Goal: Task Accomplishment & Management: Use online tool/utility

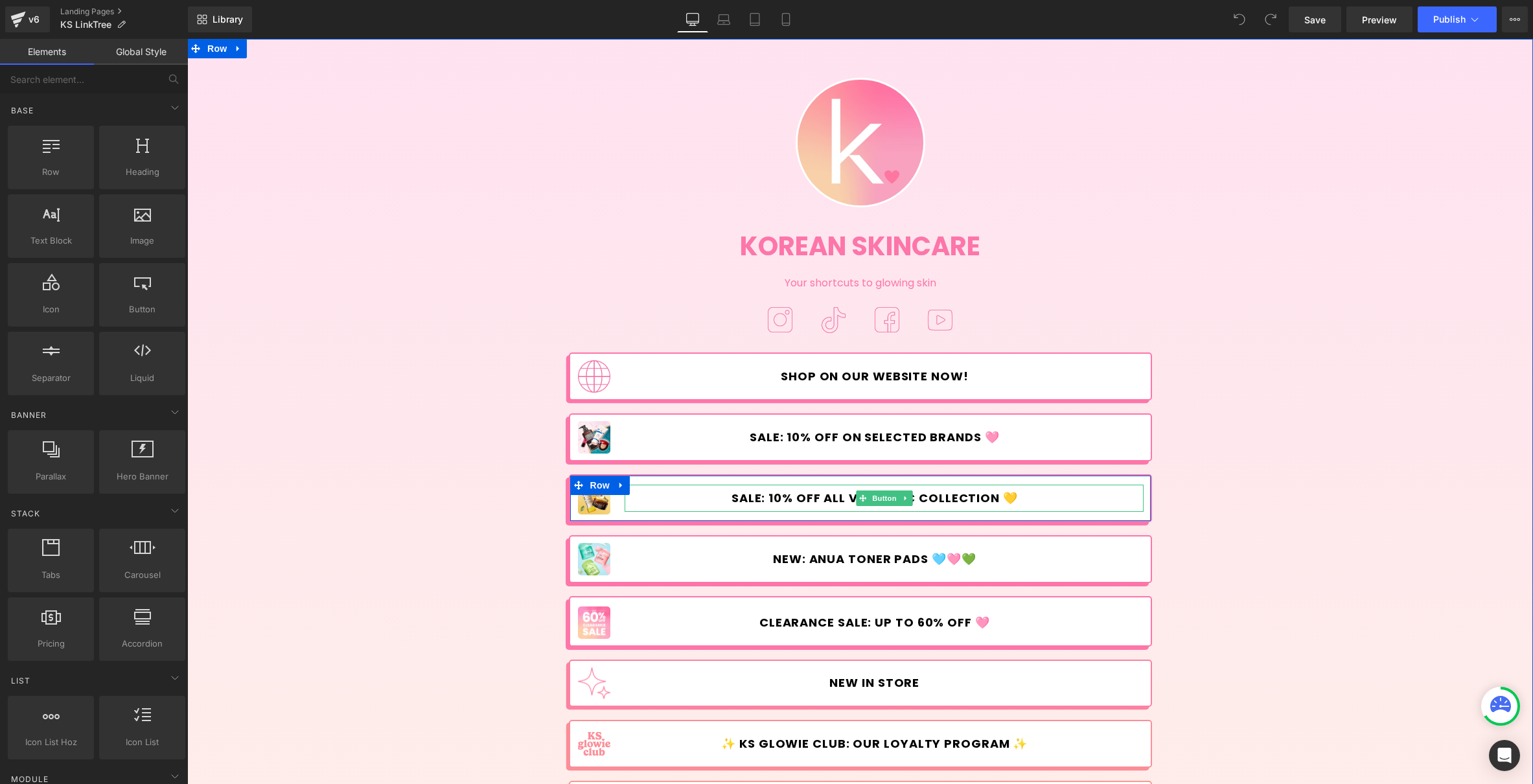
click at [698, 490] on link "SALE: 10% OFF ALL VITAMIN C COLLECTION 💛" at bounding box center [884, 498] width 519 height 27
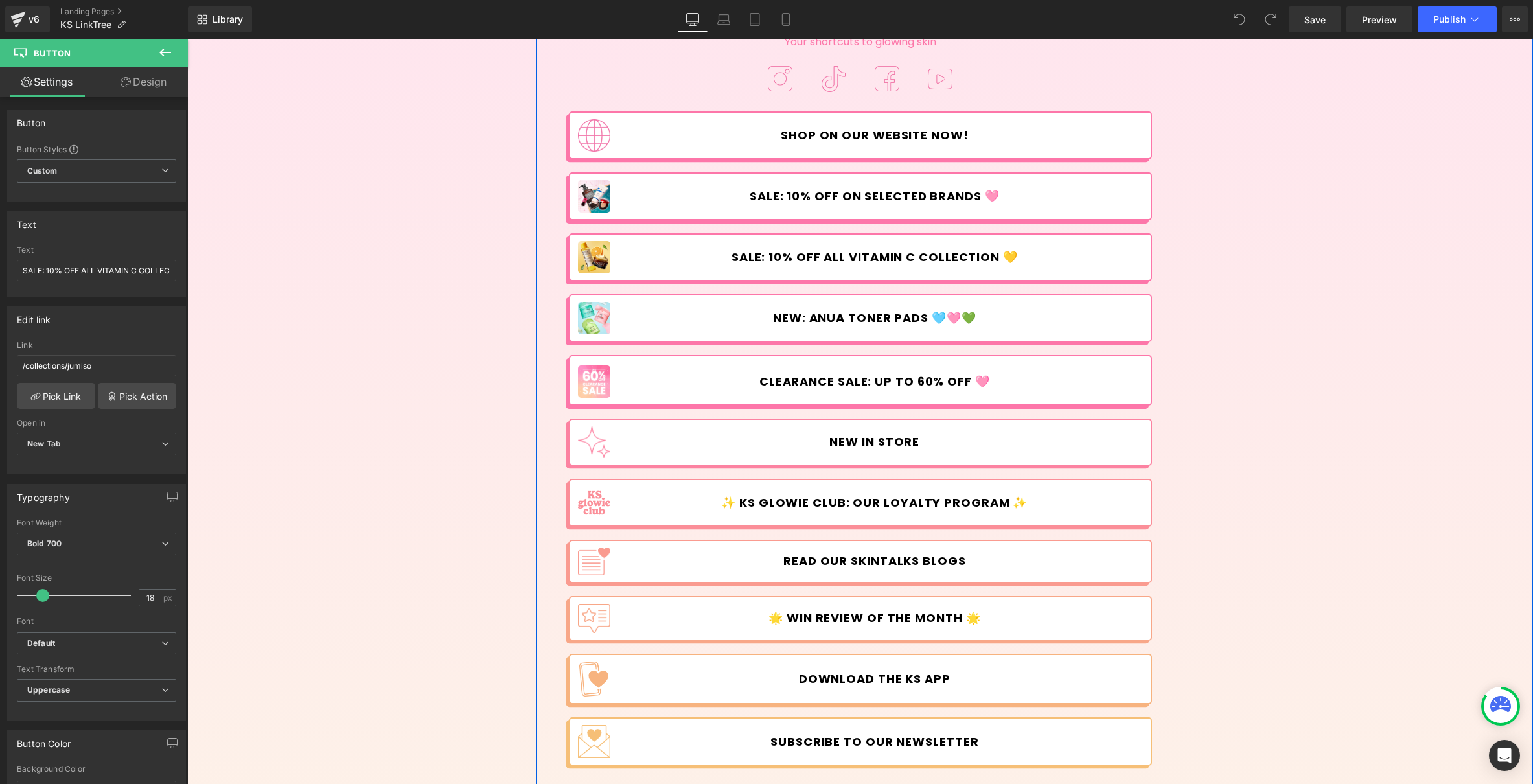
scroll to position [240, 0]
click at [623, 190] on link at bounding box center [621, 184] width 17 height 20
click at [652, 186] on icon at bounding box center [655, 183] width 9 height 9
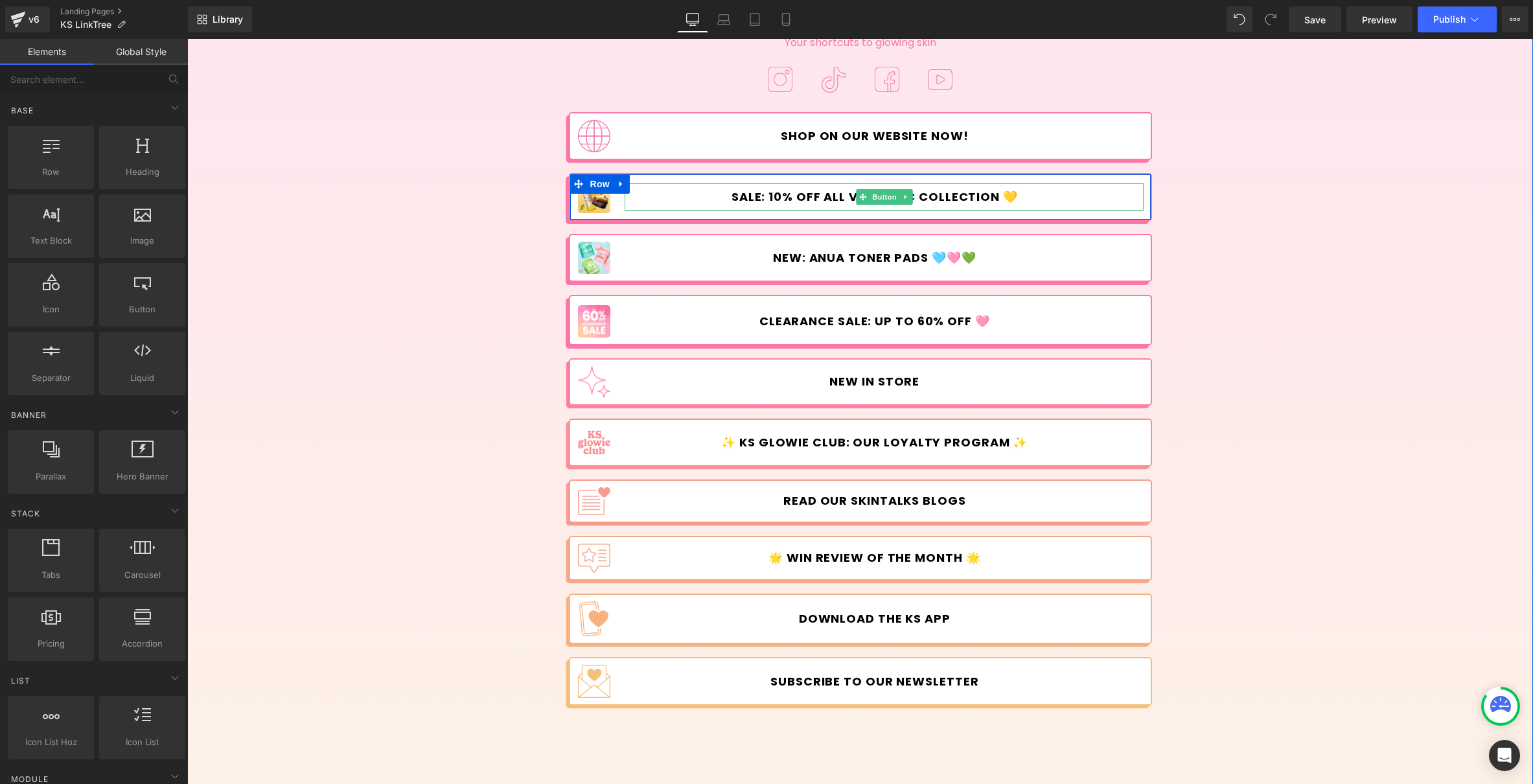
click at [676, 194] on link "SALE: 10% OFF ALL VITAMIN C COLLECTION 💛" at bounding box center [884, 197] width 519 height 27
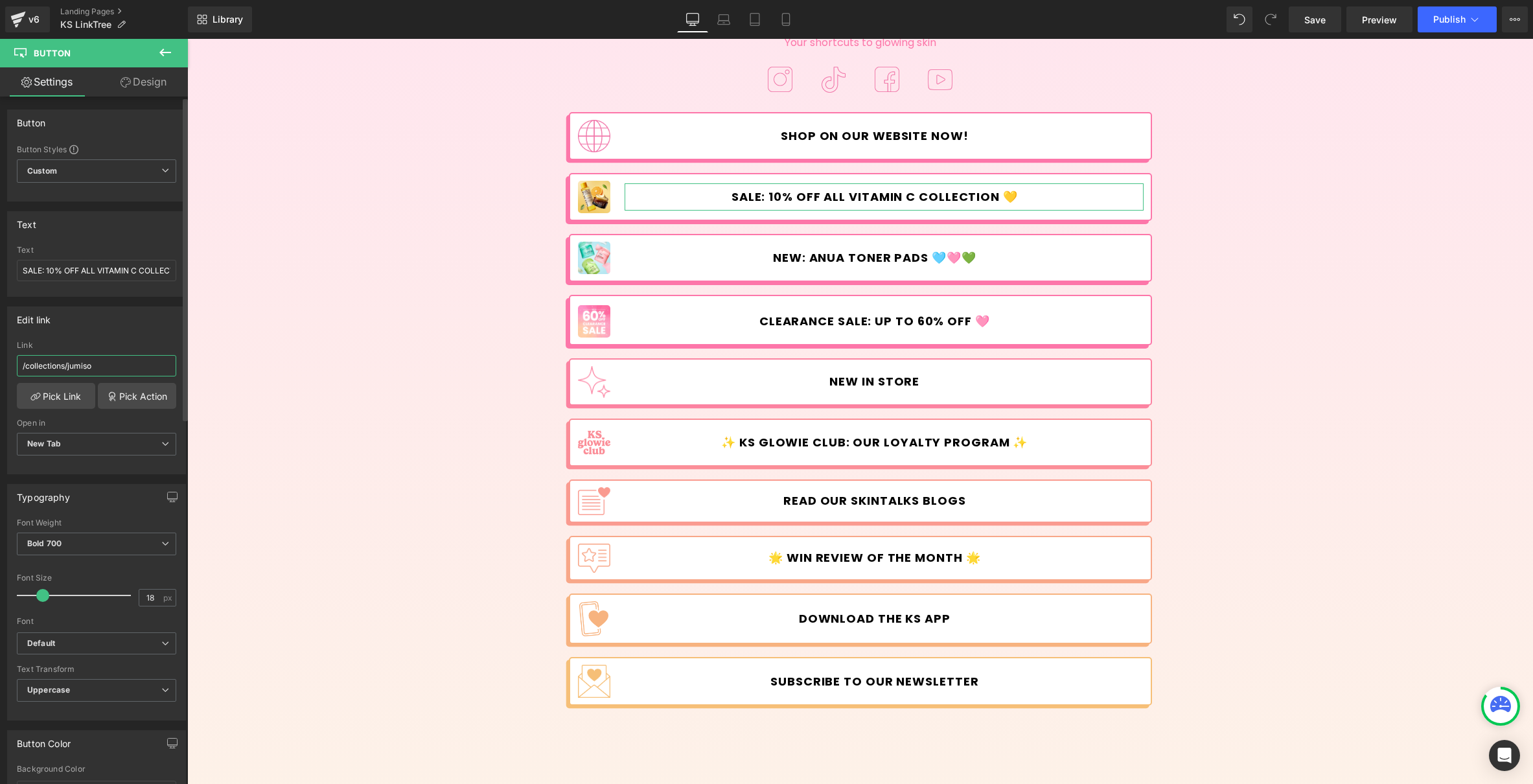
click at [145, 370] on input "/collections/jumiso" at bounding box center [96, 365] width 160 height 22
click at [59, 403] on link "Pick Link" at bounding box center [56, 395] width 78 height 26
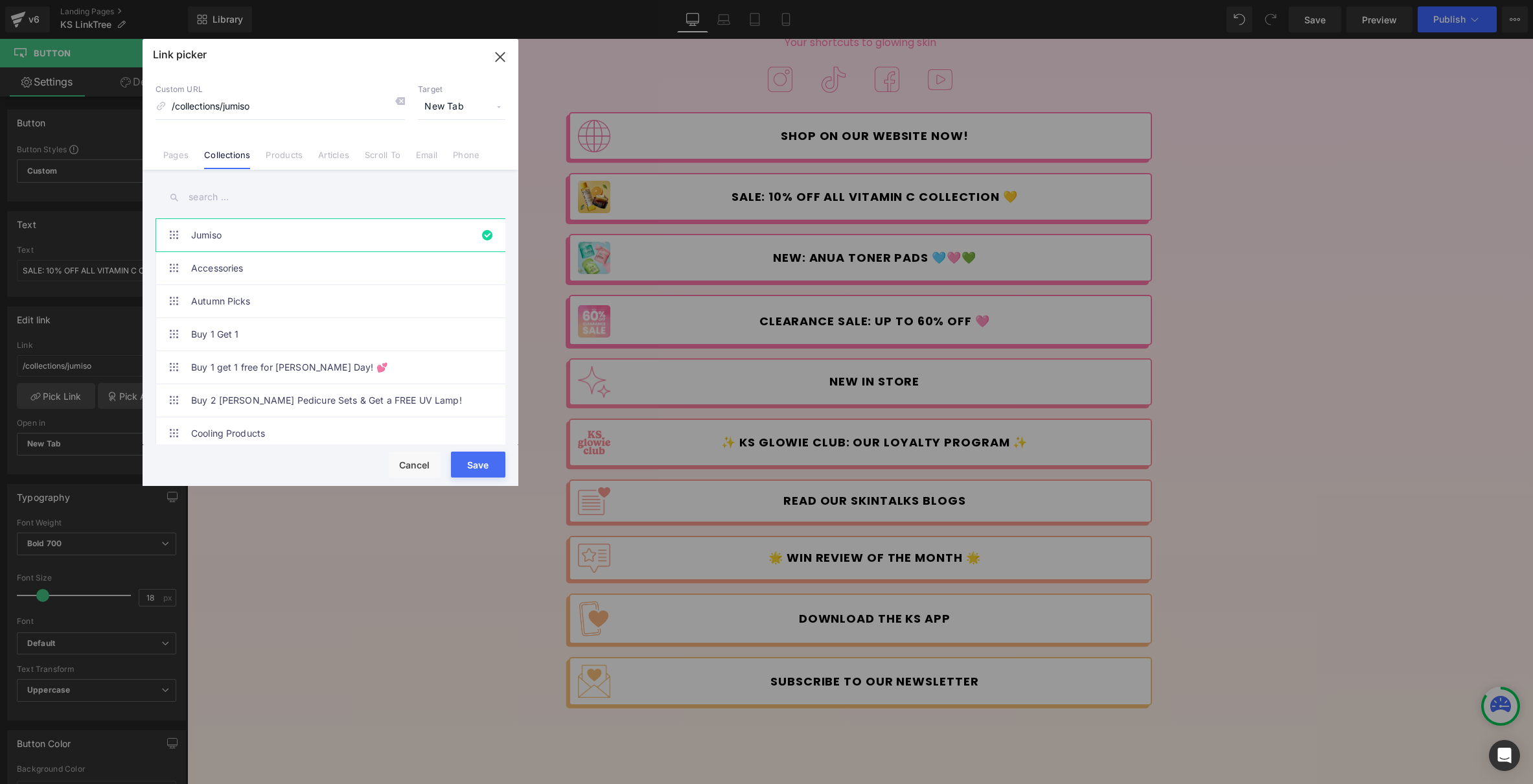
click at [246, 206] on input "text" at bounding box center [330, 197] width 350 height 29
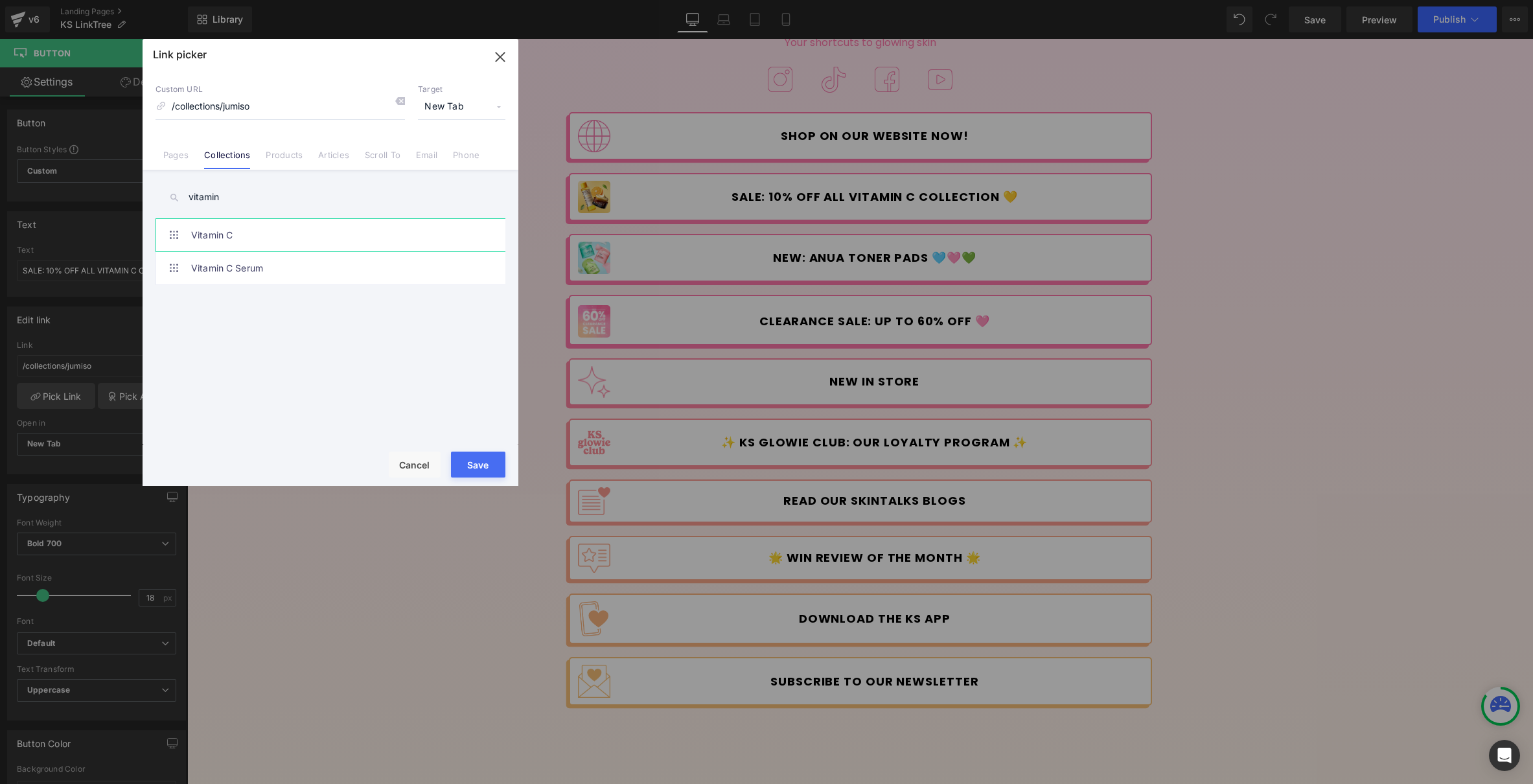
type input "vitamin"
click at [234, 228] on link "Vitamin C" at bounding box center [333, 235] width 285 height 32
type input "/collections/vitamin-c"
drag, startPoint x: 490, startPoint y: 460, endPoint x: 309, endPoint y: 346, distance: 213.9
click at [491, 461] on button "Save" at bounding box center [478, 464] width 54 height 26
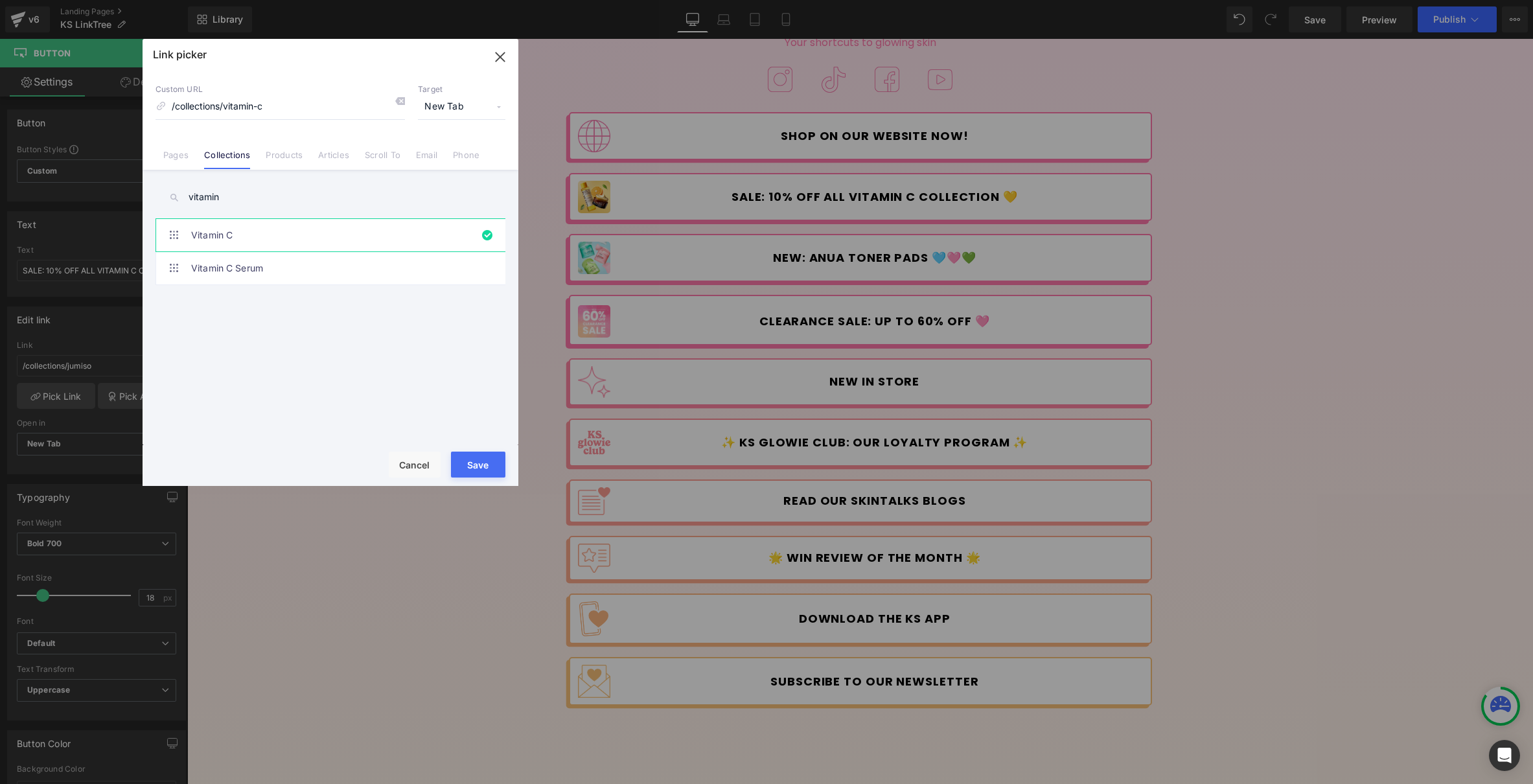
type input "/collections/vitamin-c"
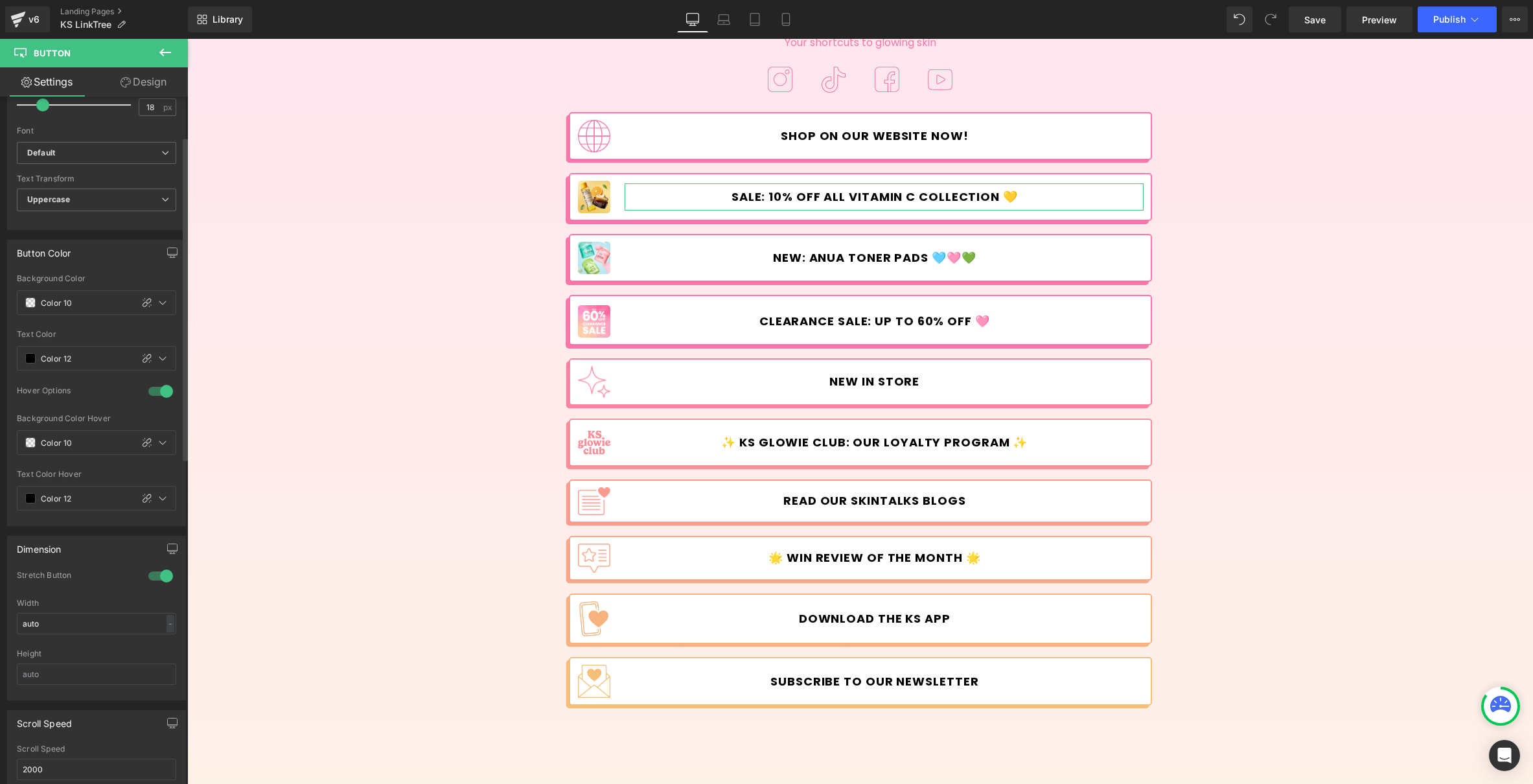
scroll to position [640, 0]
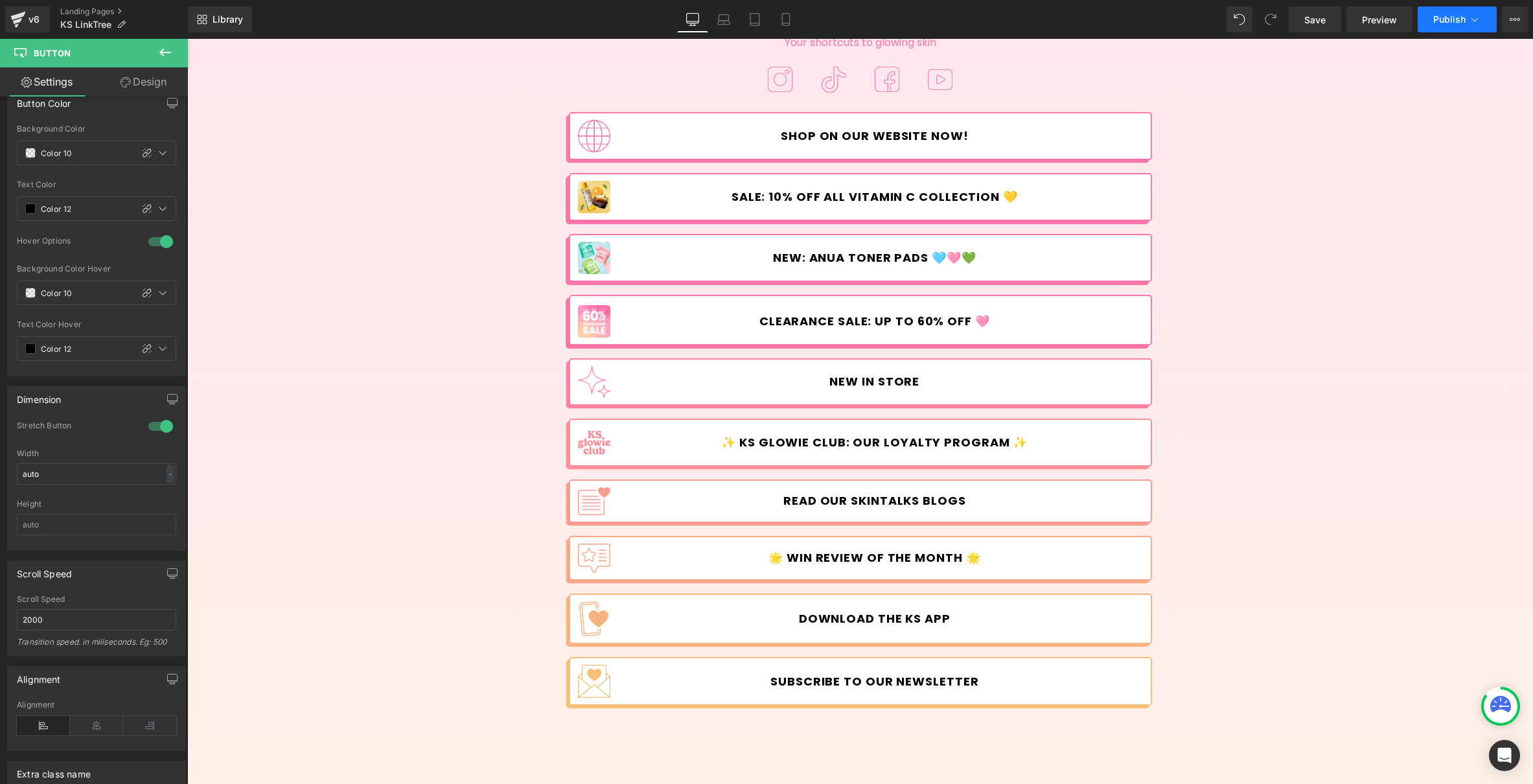
click at [1451, 18] on span "Publish" at bounding box center [1449, 19] width 32 height 10
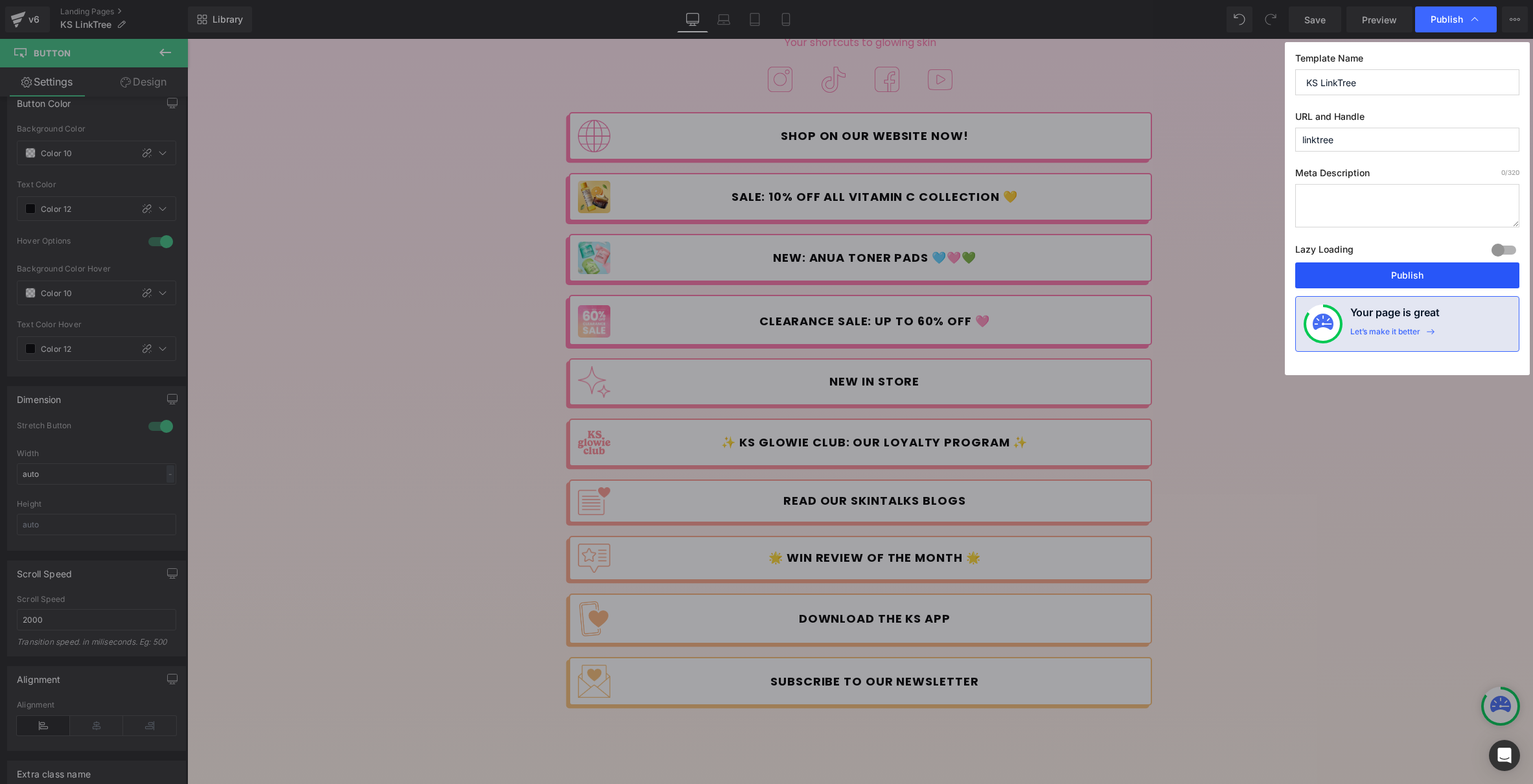
click at [1462, 272] on button "Publish" at bounding box center [1408, 275] width 224 height 26
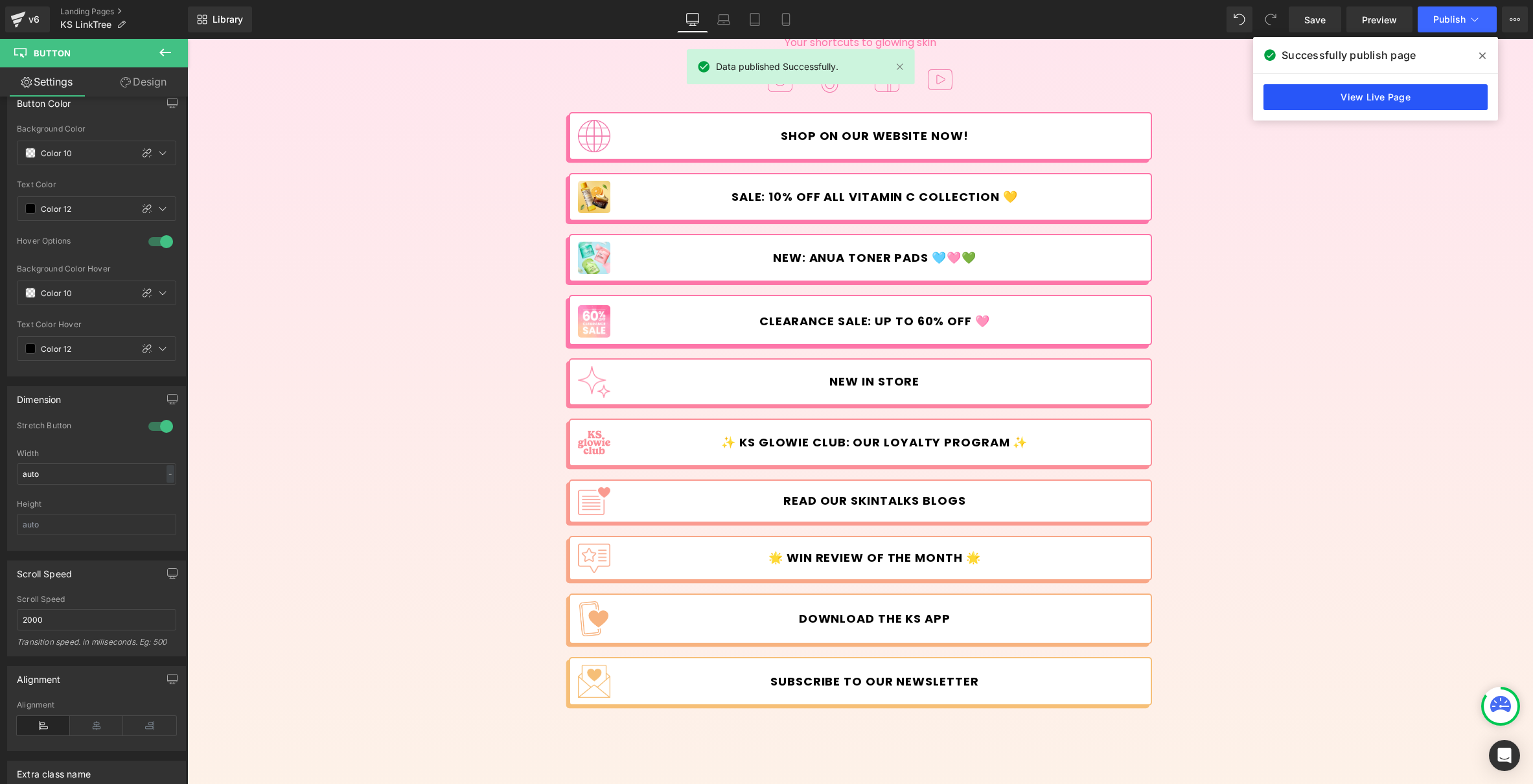
click at [1408, 89] on link "View Live Page" at bounding box center [1375, 97] width 224 height 26
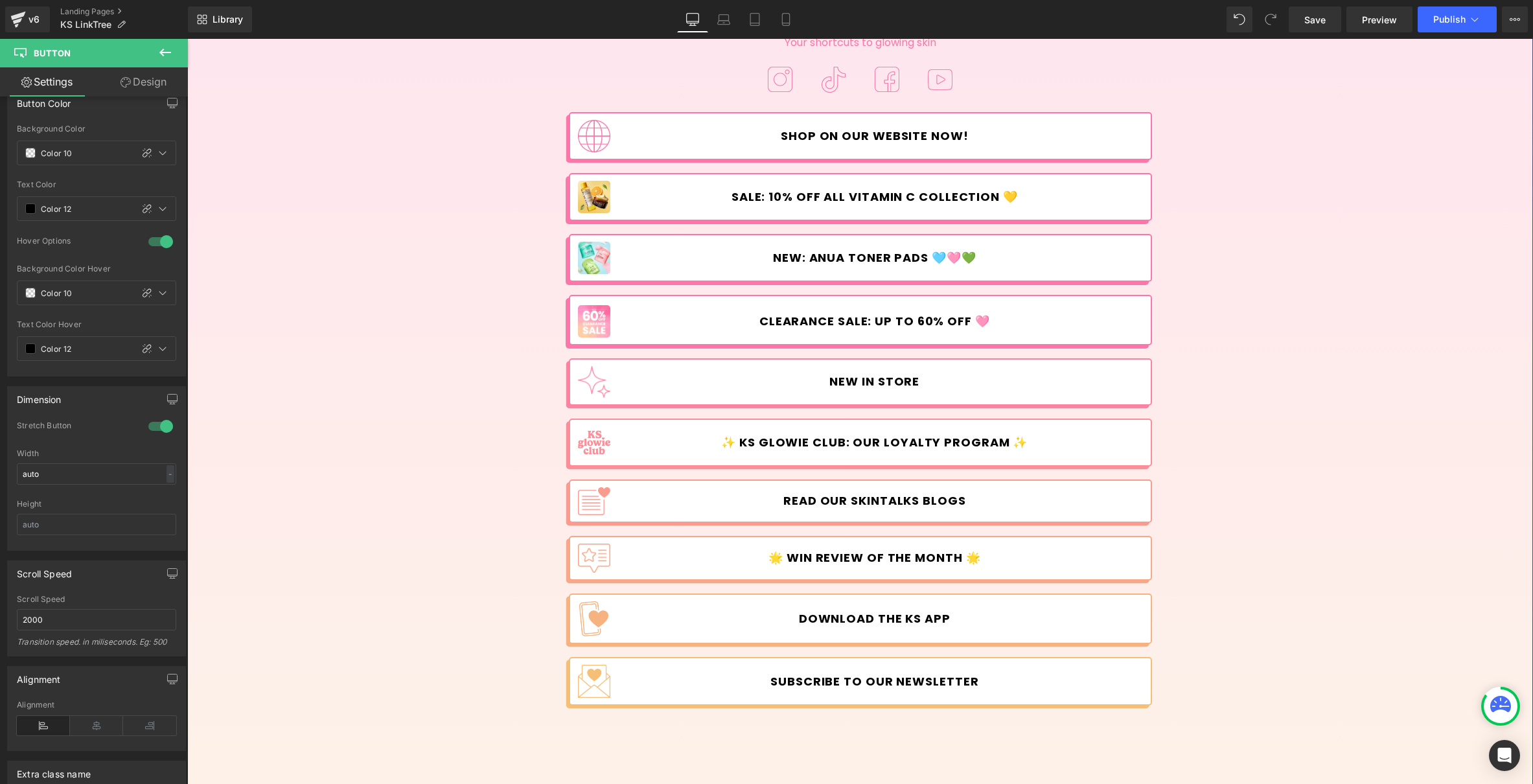
click at [434, 142] on div "Image Korean Skincare Heading Your shortcuts to glowing skin Text Block Image I…" at bounding box center [860, 275] width 1345 height 913
